Goal: Transaction & Acquisition: Purchase product/service

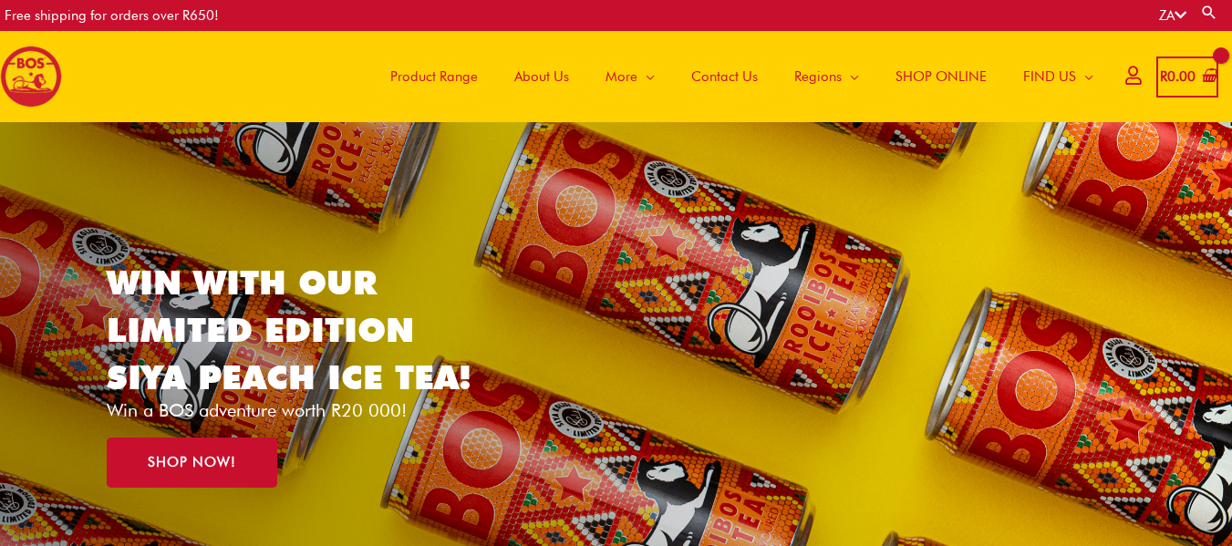
click at [439, 73] on span "Product Range" at bounding box center [434, 76] width 88 height 55
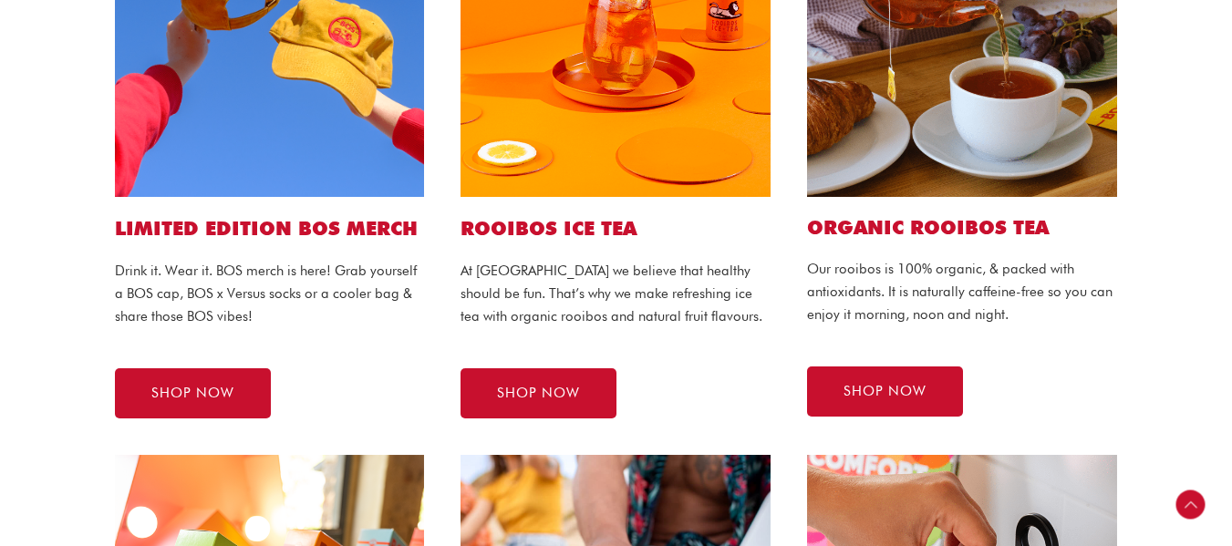
scroll to position [611, 0]
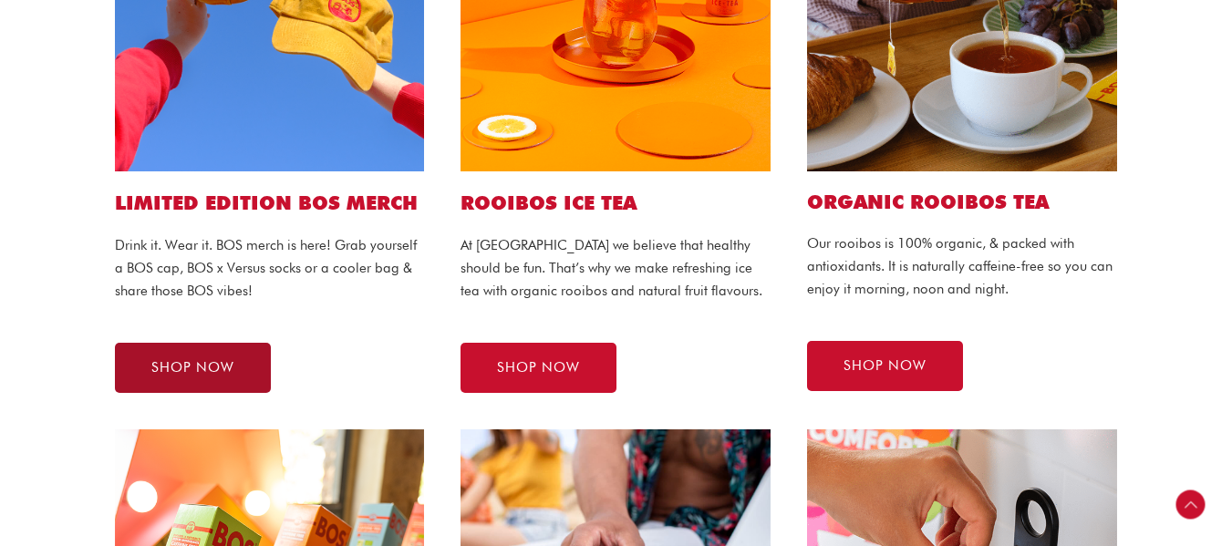
click at [197, 361] on span "SHOP NOW" at bounding box center [192, 368] width 83 height 14
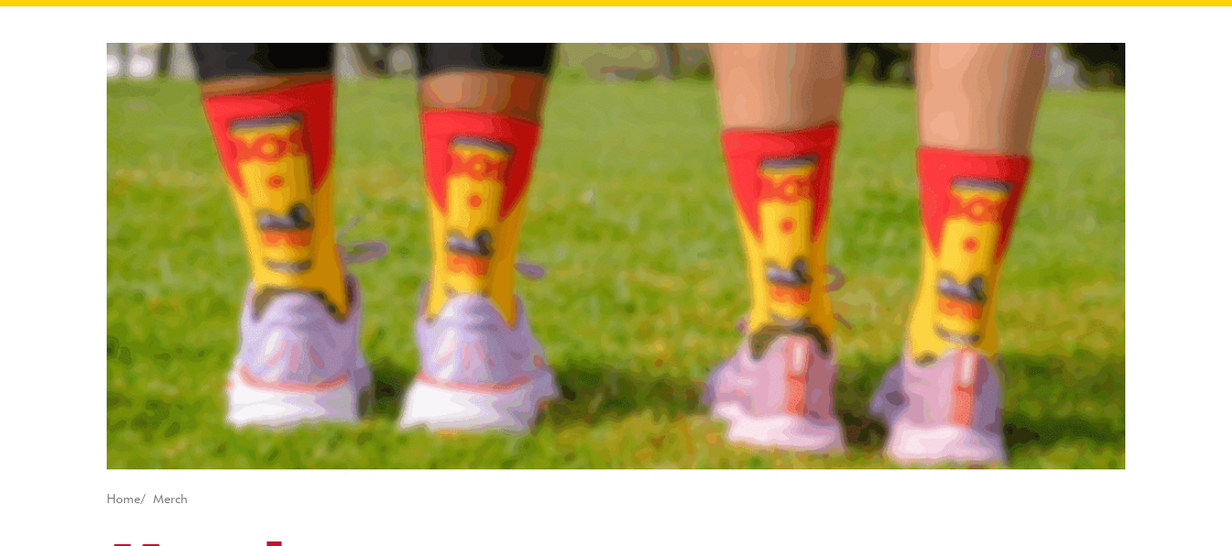
scroll to position [91, 0]
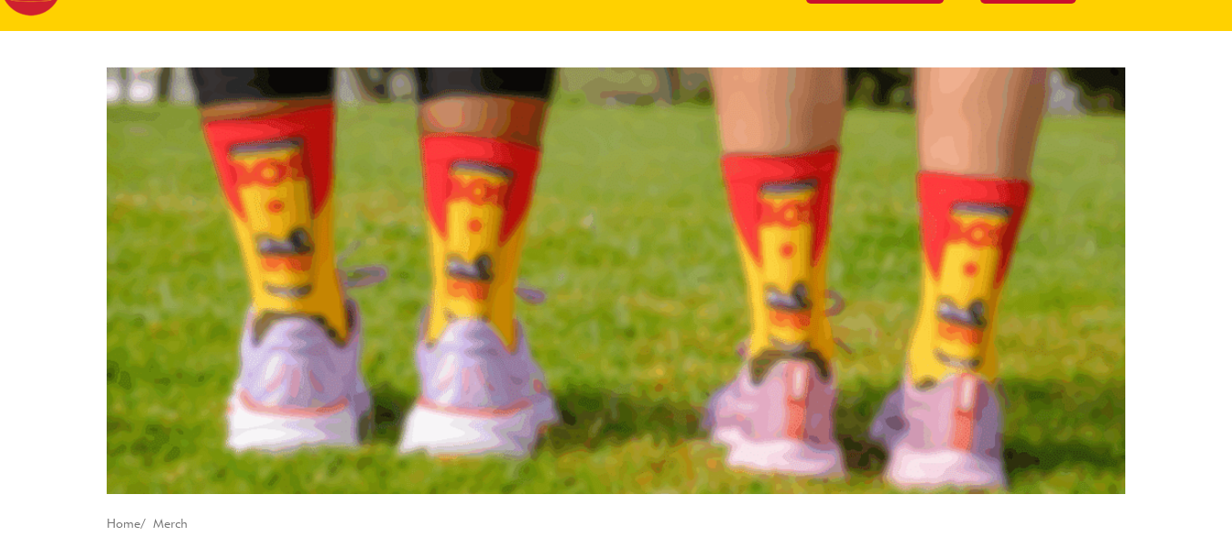
click at [658, 293] on img at bounding box center [616, 281] width 1019 height 427
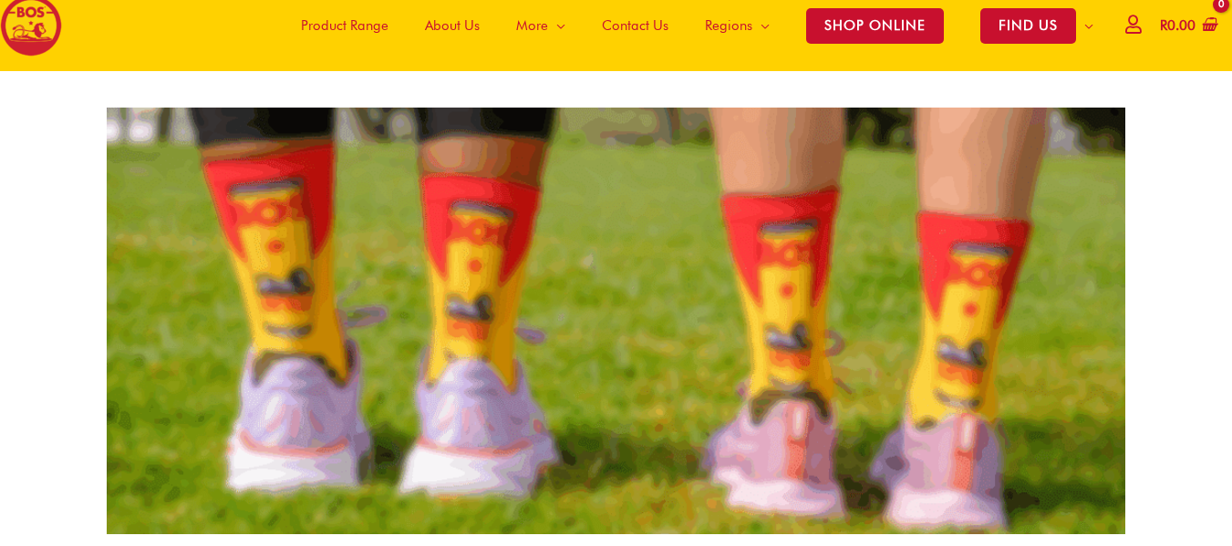
scroll to position [20, 0]
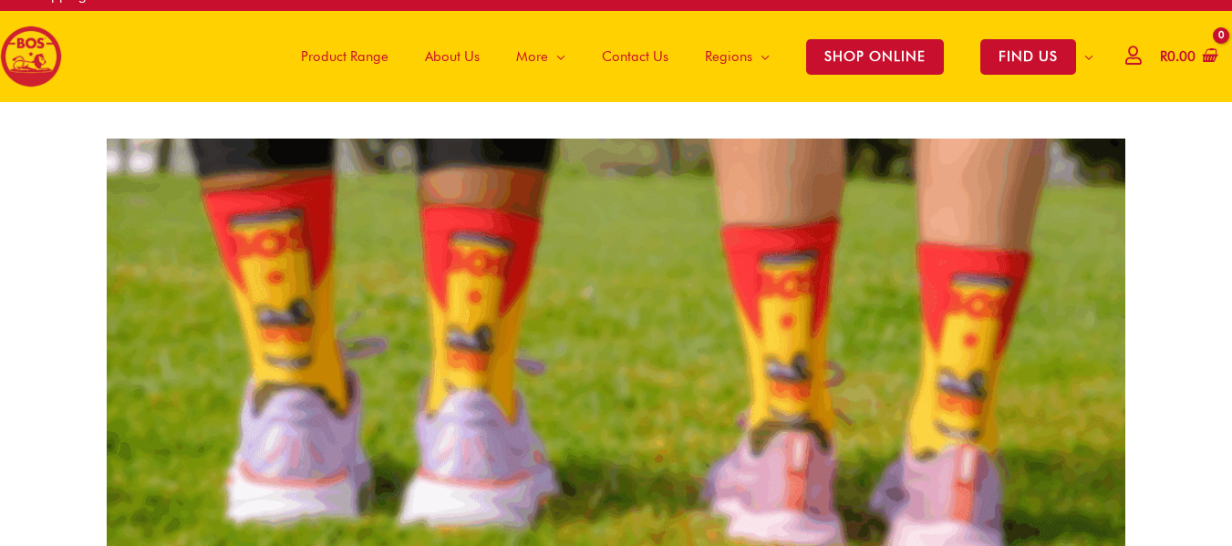
click at [589, 327] on img at bounding box center [616, 352] width 1019 height 427
click at [594, 350] on img at bounding box center [616, 352] width 1019 height 427
click at [599, 359] on img at bounding box center [616, 352] width 1019 height 427
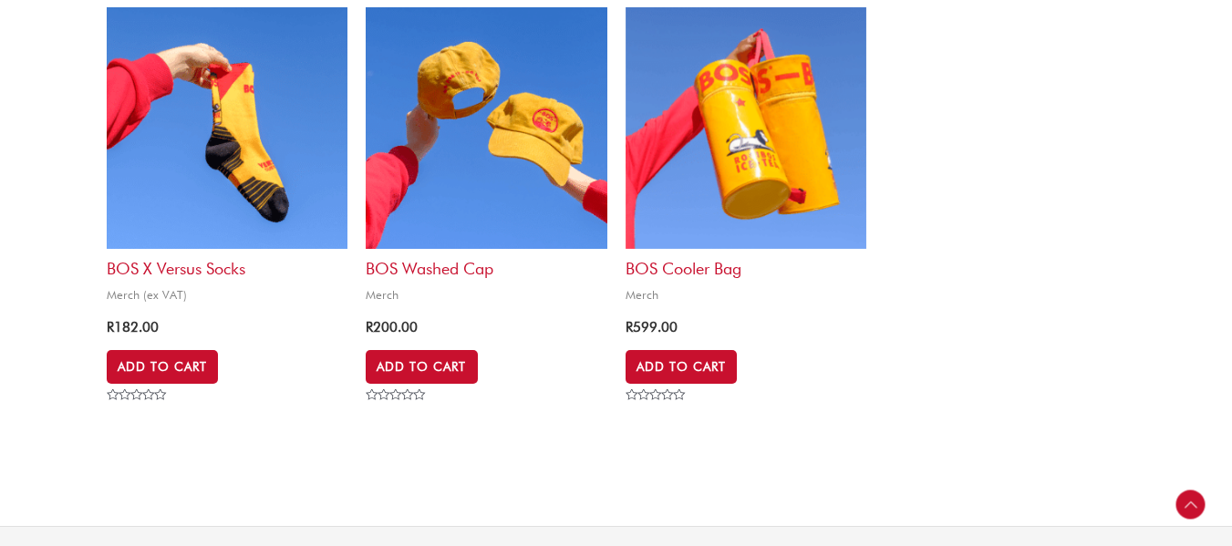
scroll to position [932, 0]
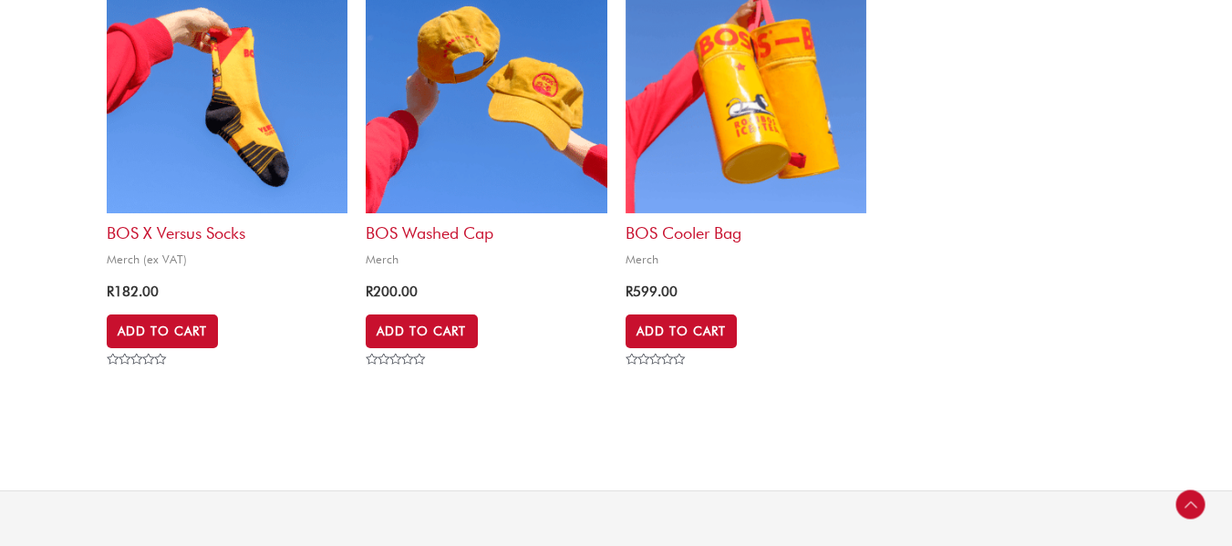
click at [409, 230] on h2 "BOS Washed Cap" at bounding box center [486, 228] width 241 height 30
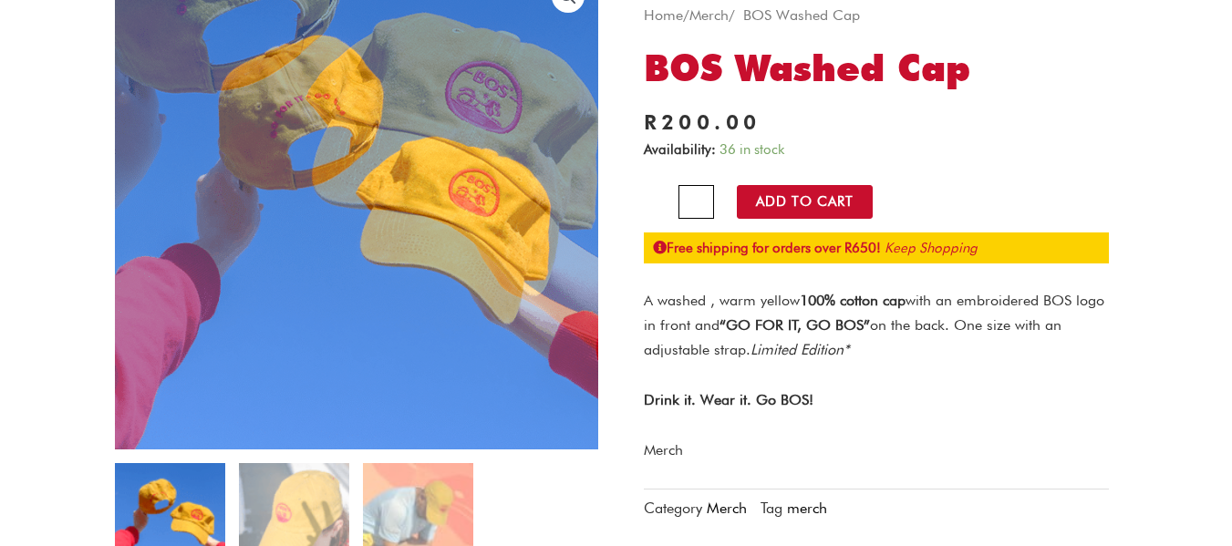
scroll to position [274, 0]
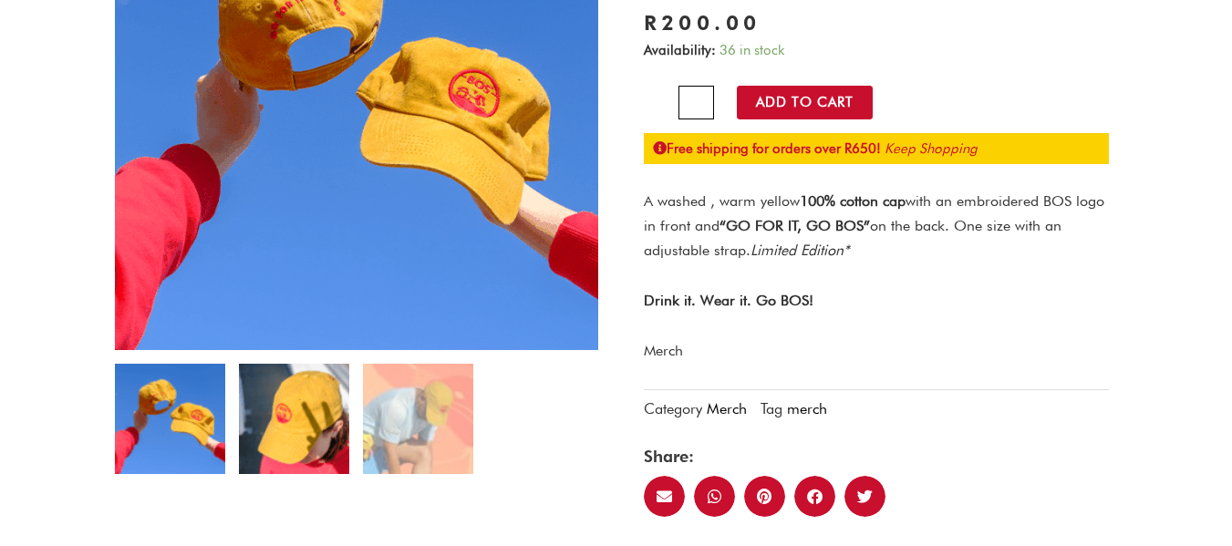
click at [311, 442] on img at bounding box center [294, 419] width 110 height 110
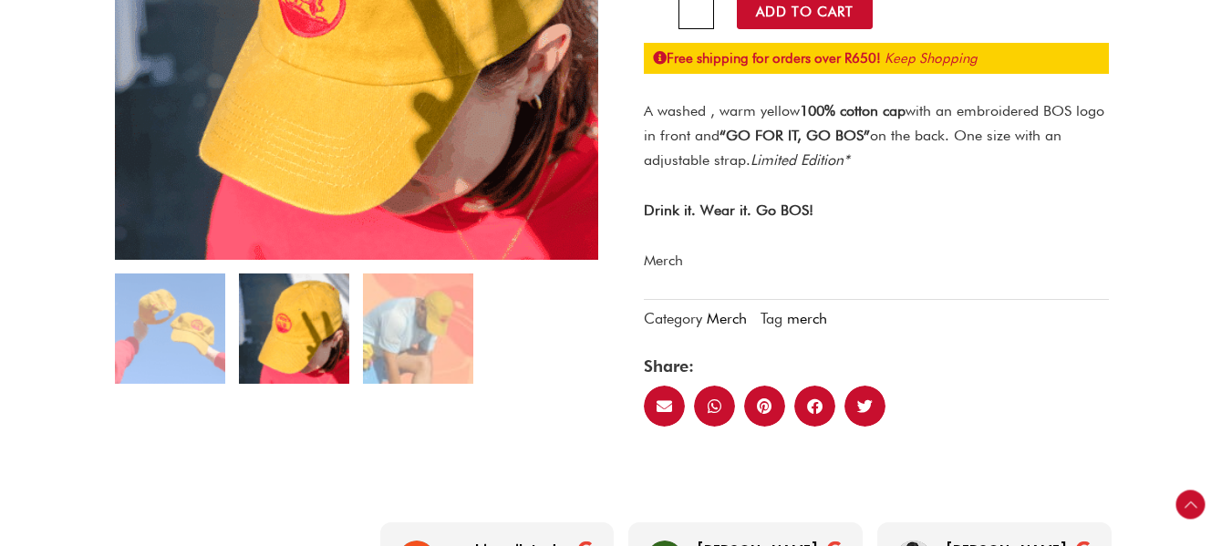
scroll to position [365, 0]
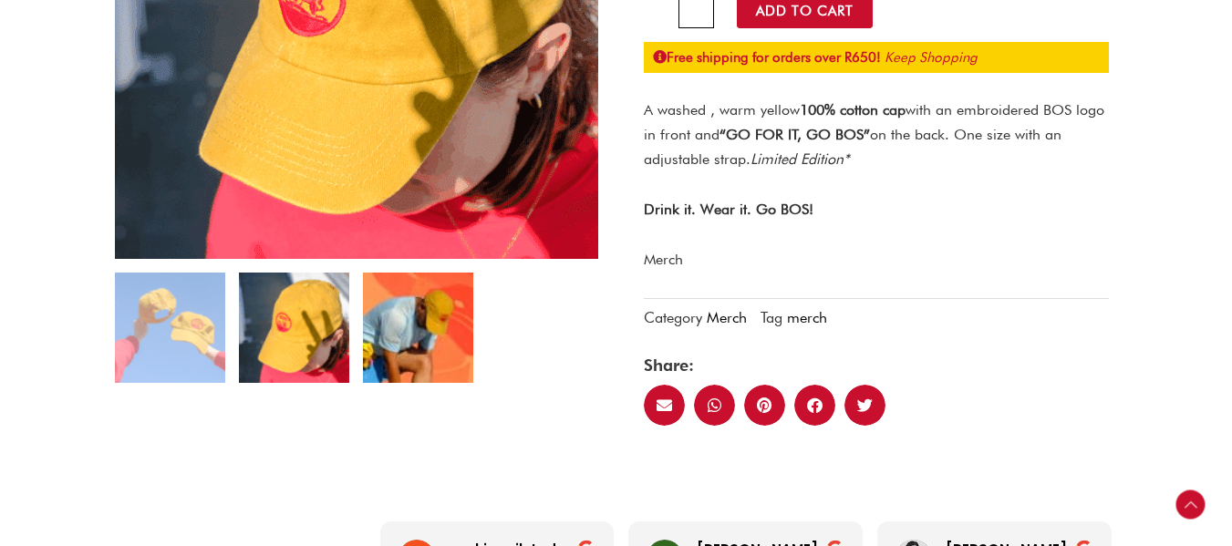
click at [428, 355] on img at bounding box center [418, 328] width 110 height 110
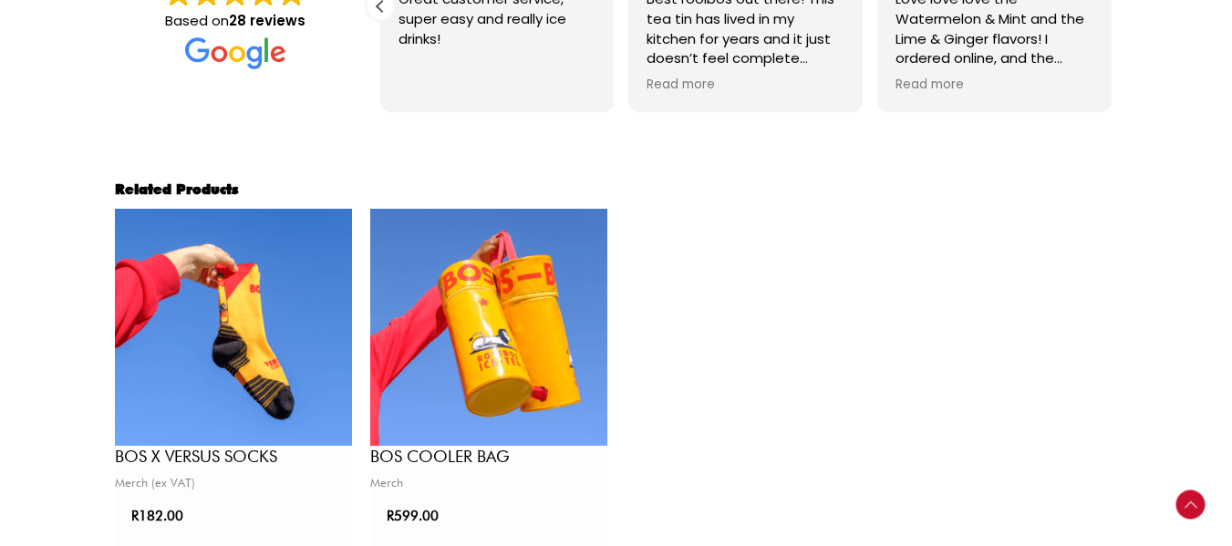
scroll to position [1095, 0]
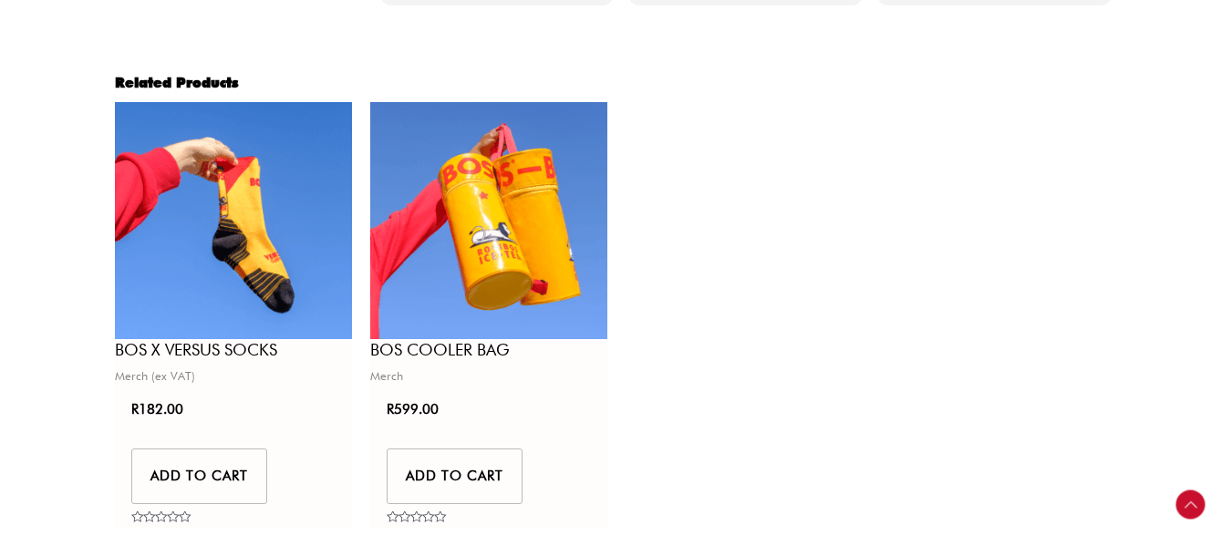
click at [506, 223] on img at bounding box center [488, 220] width 237 height 237
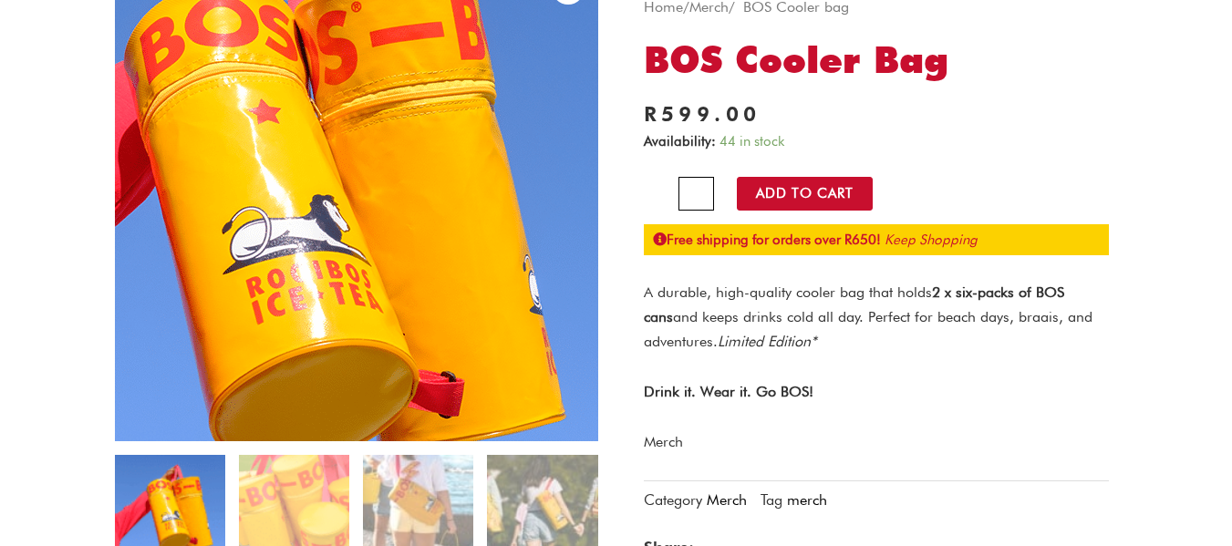
scroll to position [274, 0]
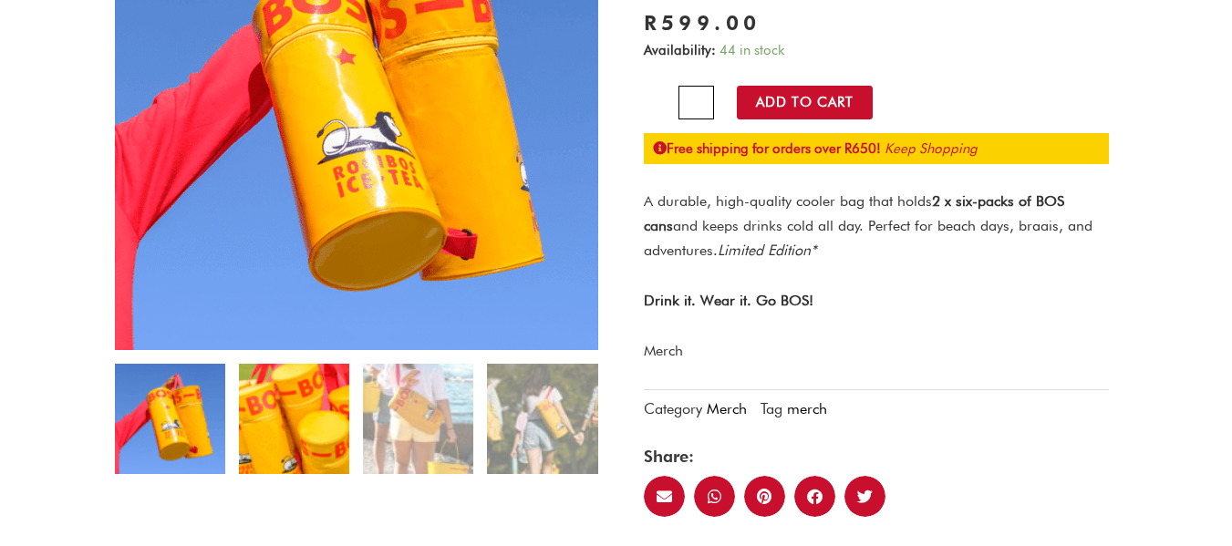
click at [277, 400] on img at bounding box center [294, 419] width 110 height 110
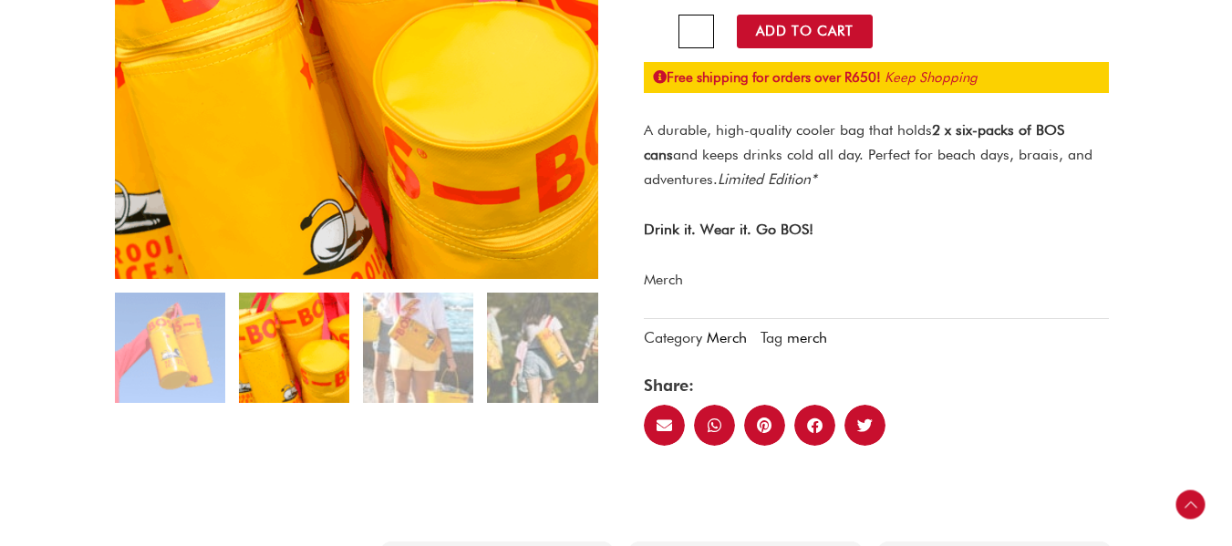
scroll to position [365, 0]
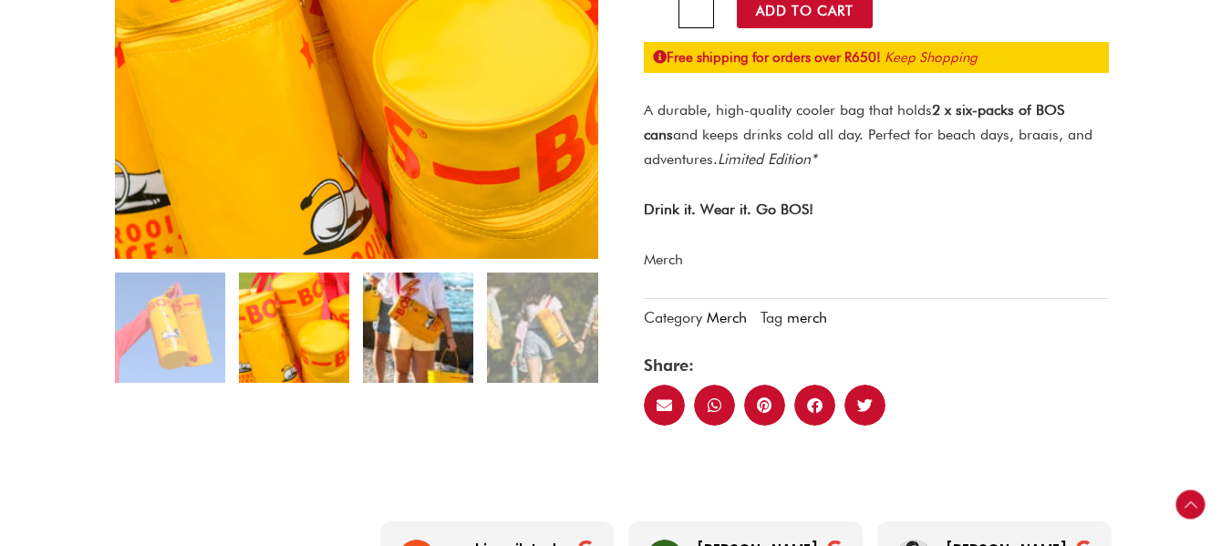
click at [410, 340] on img at bounding box center [418, 328] width 110 height 110
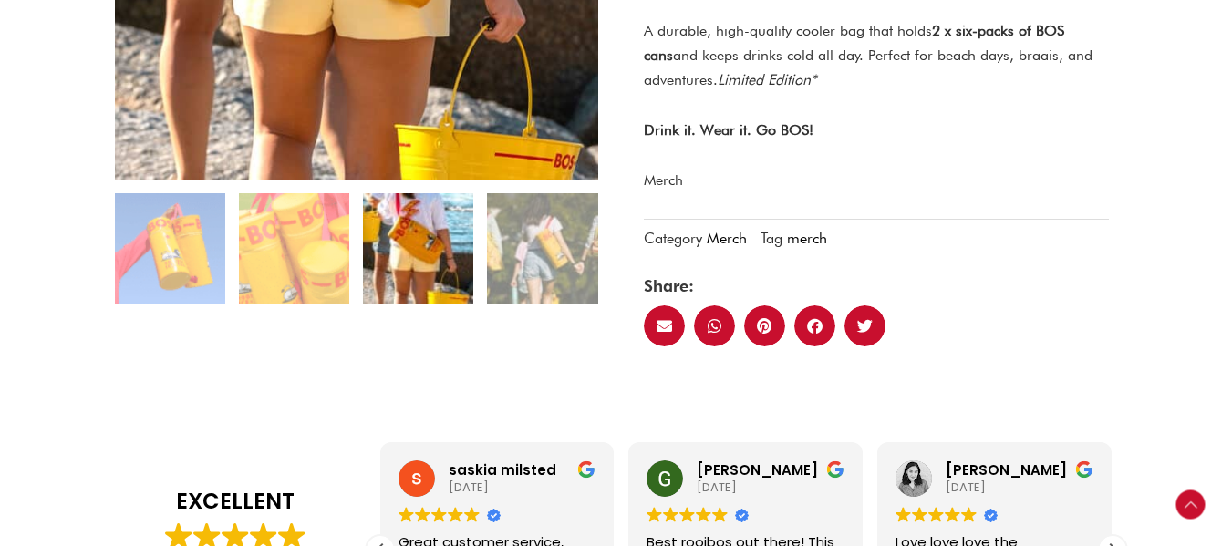
scroll to position [456, 0]
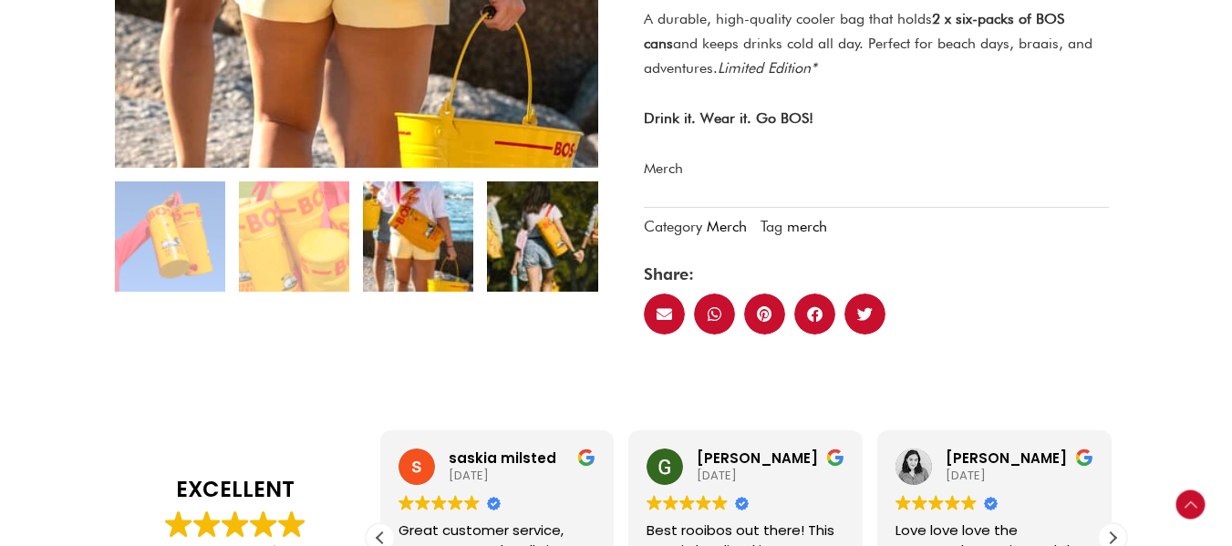
click at [546, 253] on img at bounding box center [542, 237] width 110 height 110
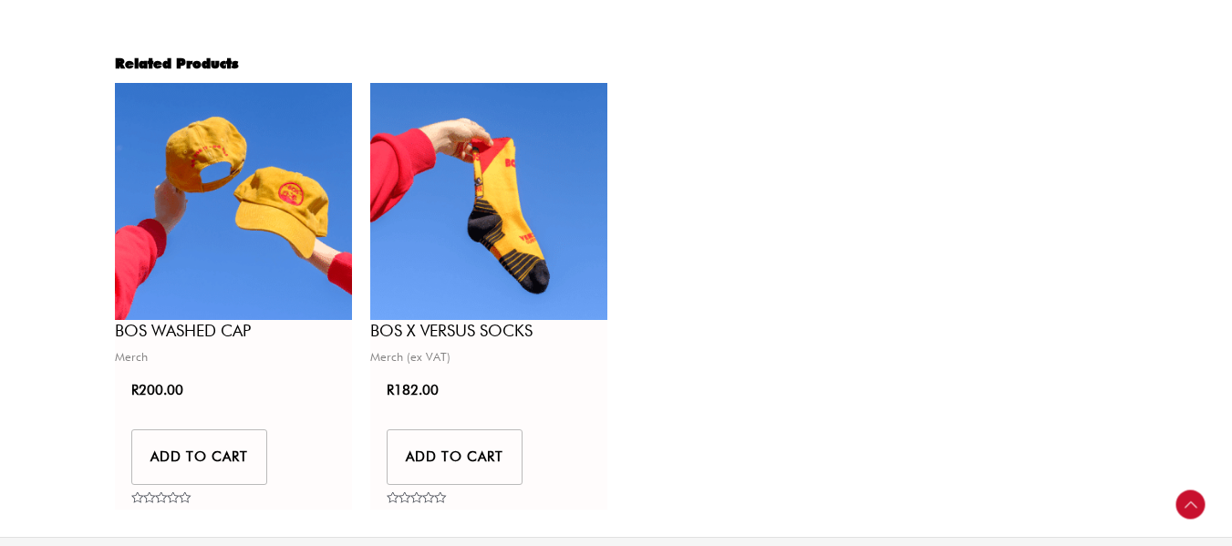
scroll to position [992, 0]
